Goal: Navigation & Orientation: Find specific page/section

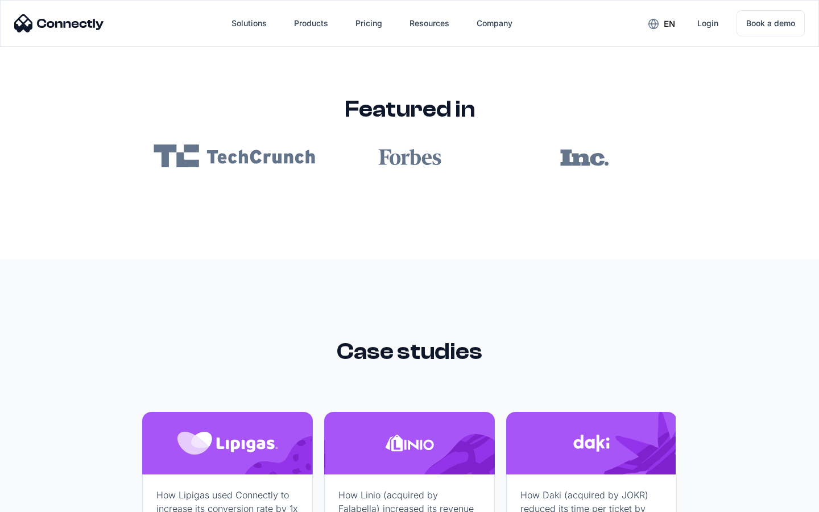
scroll to position [6814, 0]
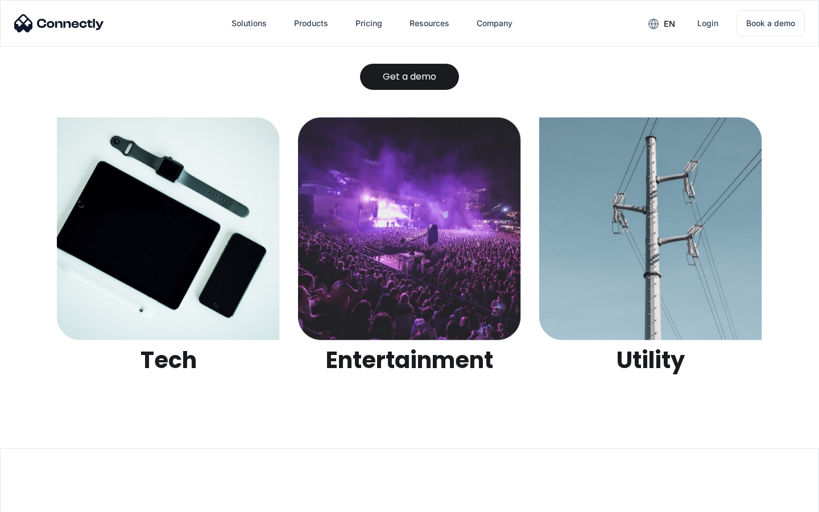
scroll to position [3589, 0]
